Goal: Navigation & Orientation: Find specific page/section

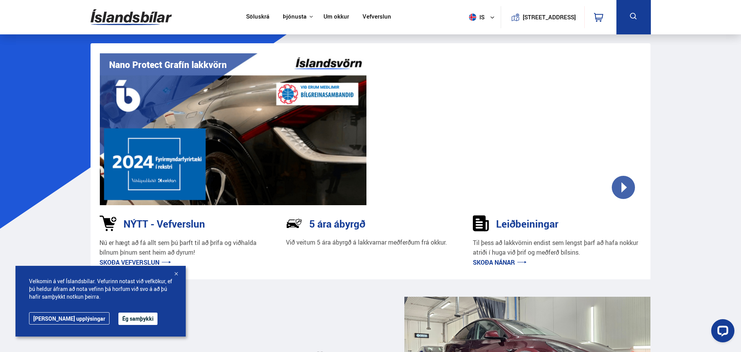
click at [251, 15] on link "Söluskrá" at bounding box center [257, 17] width 23 height 8
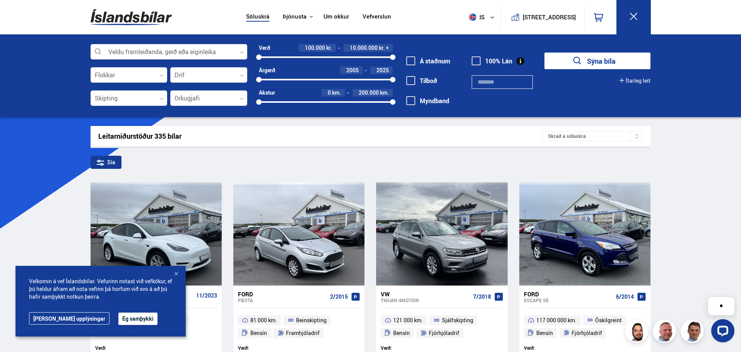
click at [374, 14] on link "Vefverslun" at bounding box center [376, 17] width 29 height 8
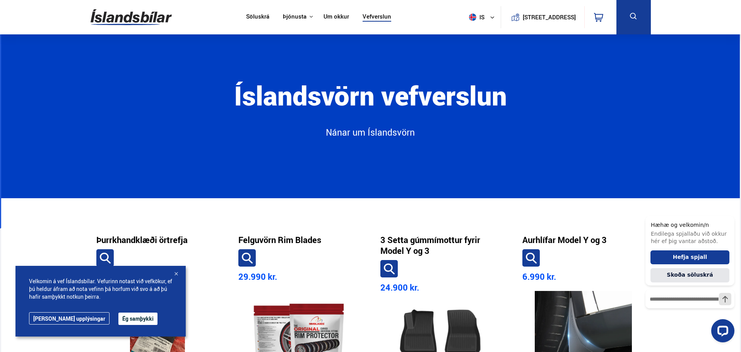
click at [247, 15] on link "Söluskrá" at bounding box center [257, 17] width 23 height 8
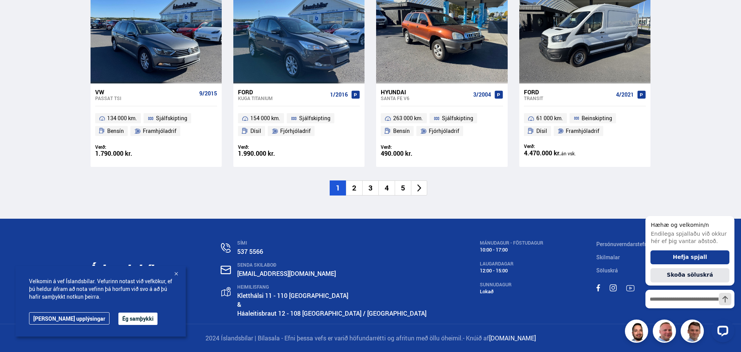
scroll to position [1106, 0]
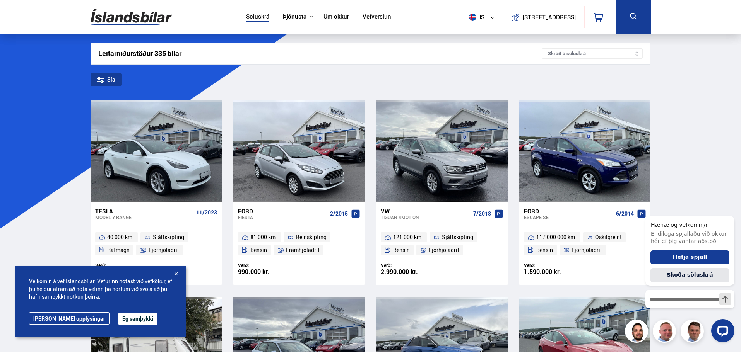
drag, startPoint x: 364, startPoint y: 97, endPoint x: 361, endPoint y: 82, distance: 15.0
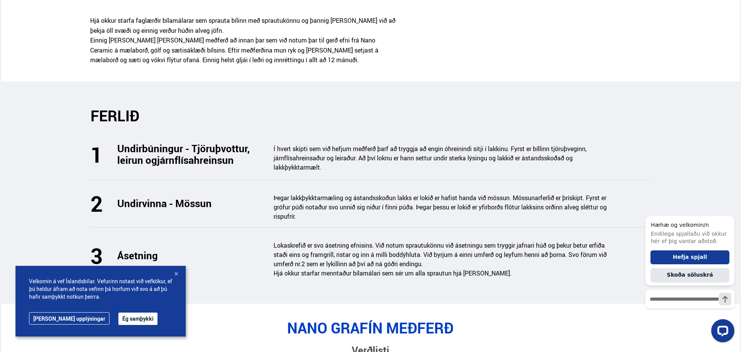
scroll to position [1006, 0]
